Goal: Browse casually: Explore the website without a specific task or goal

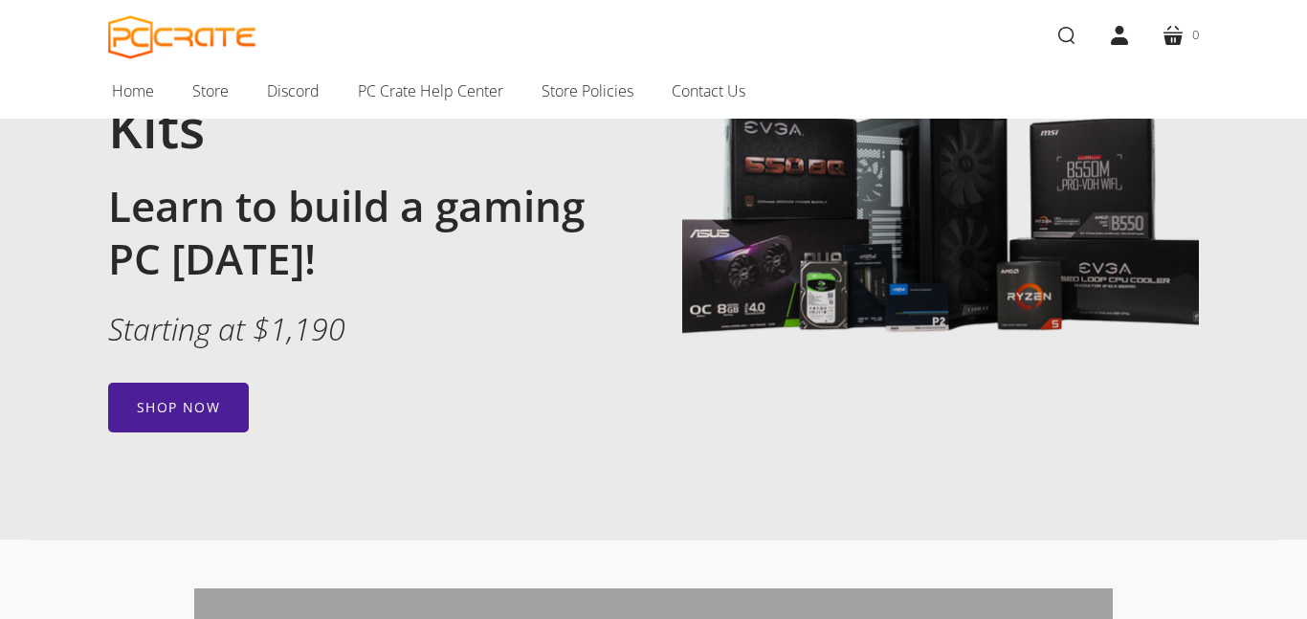
scroll to position [256, 0]
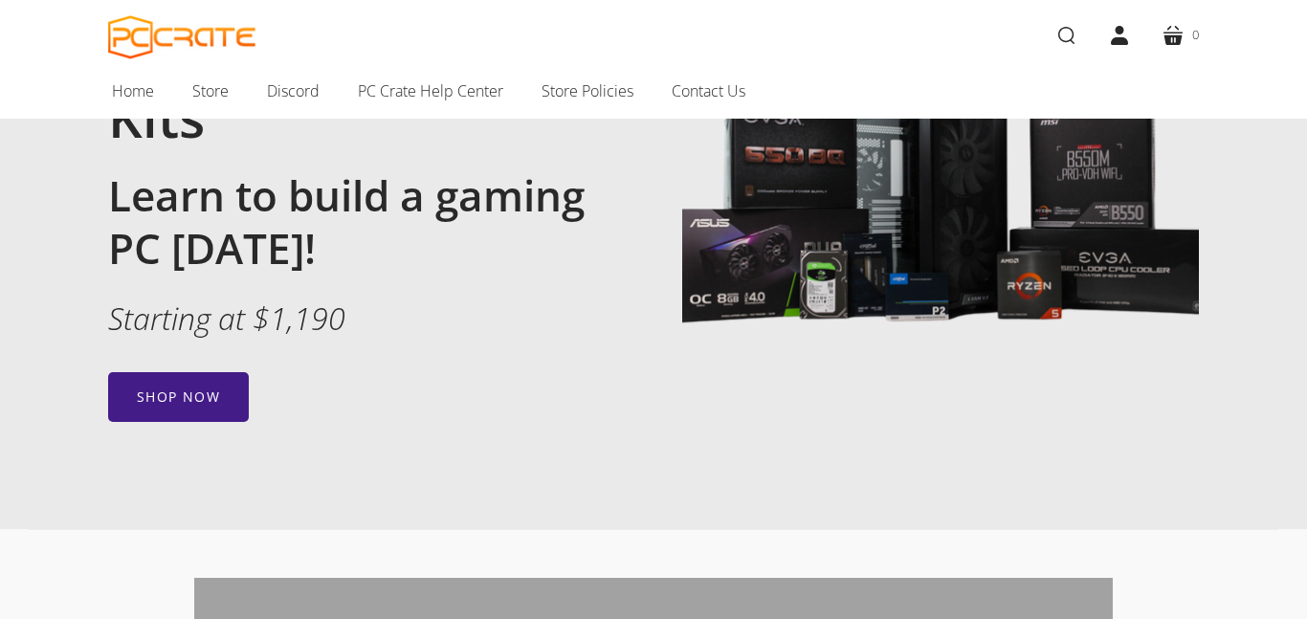
click at [203, 391] on link "Shop now" at bounding box center [178, 397] width 141 height 50
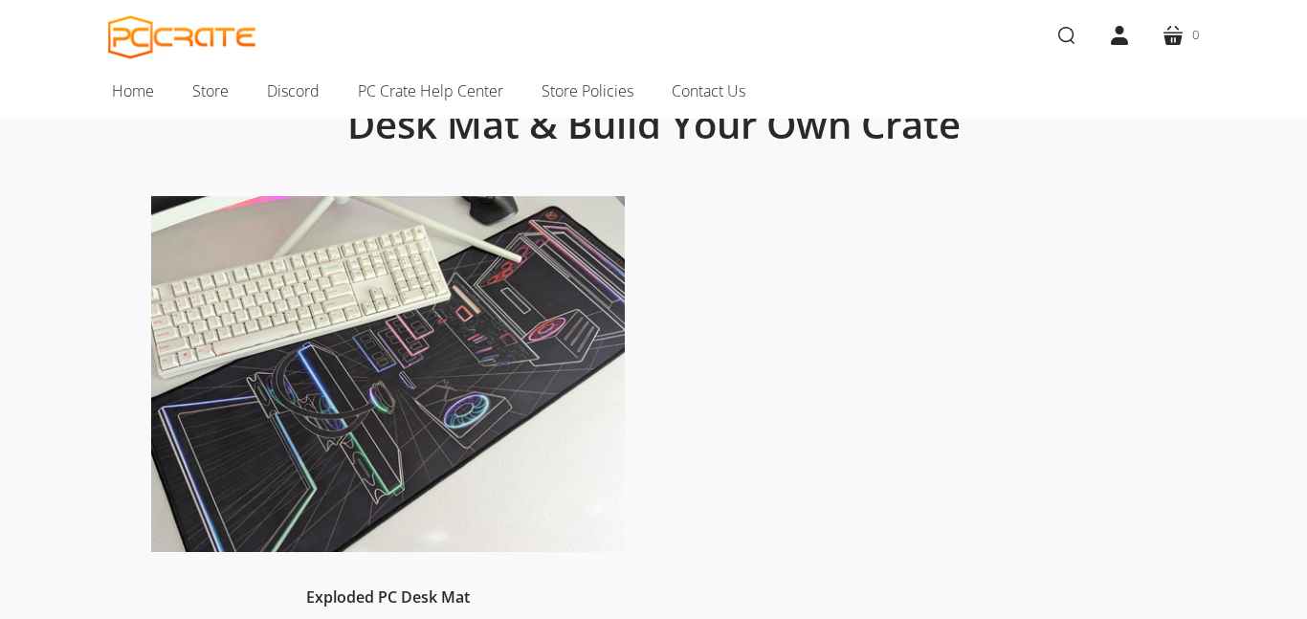
scroll to position [164, 0]
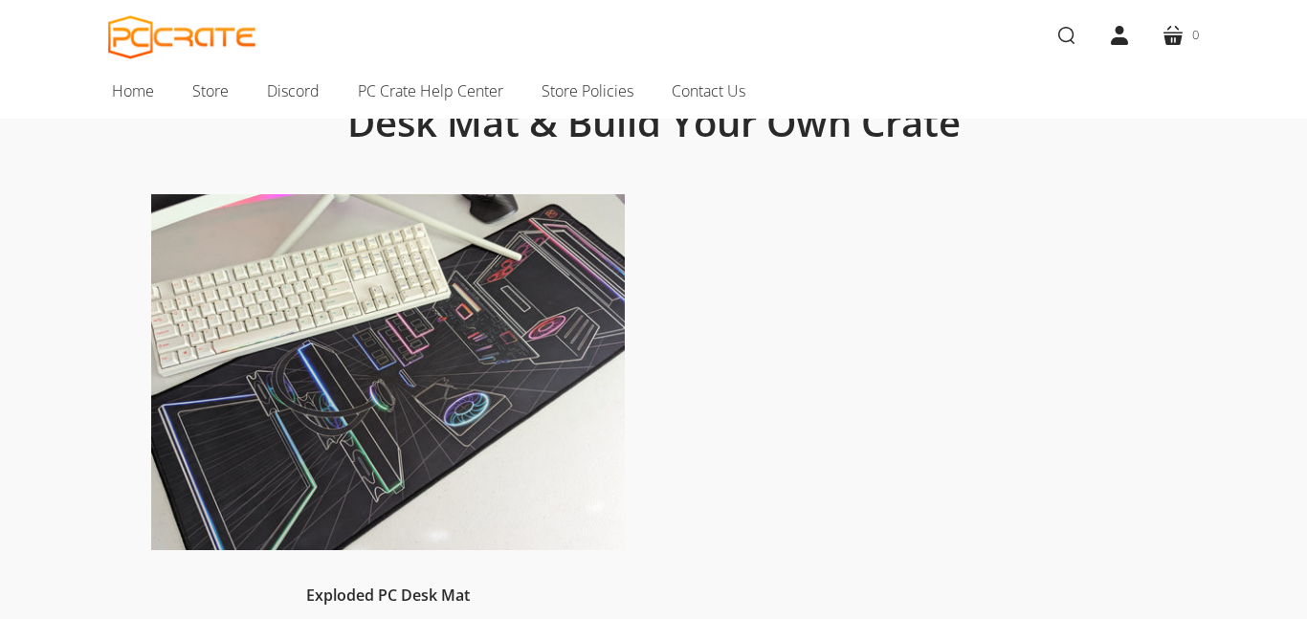
click at [838, 352] on div "Exploded PC Desk Mat $30.00" at bounding box center [653, 450] width 1062 height 513
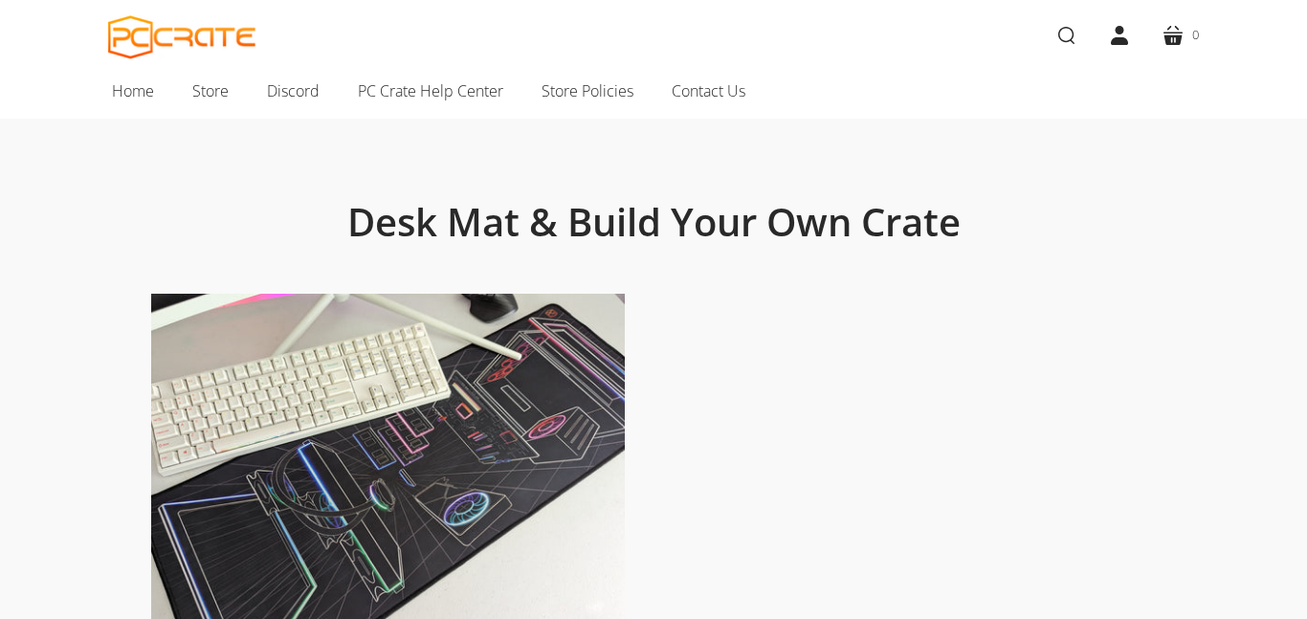
scroll to position [0, 0]
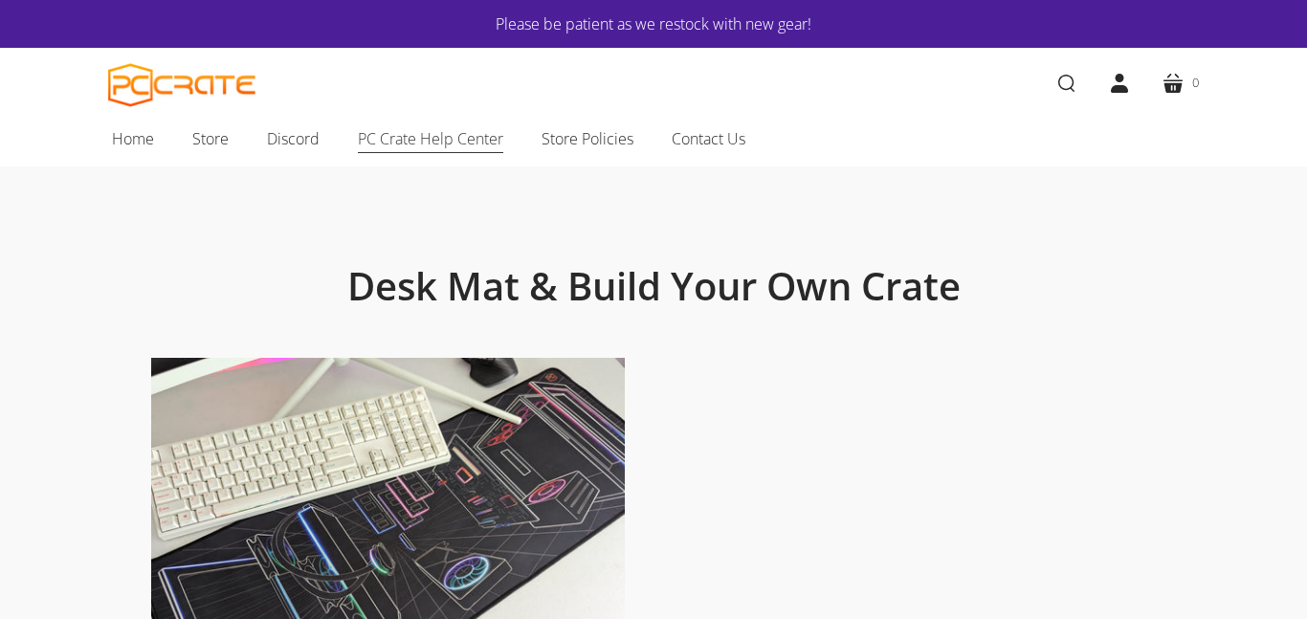
click at [438, 141] on span "PC Crate Help Center" at bounding box center [430, 138] width 145 height 25
click at [123, 146] on span "Home" at bounding box center [133, 138] width 42 height 25
